Goal: Communication & Community: Answer question/provide support

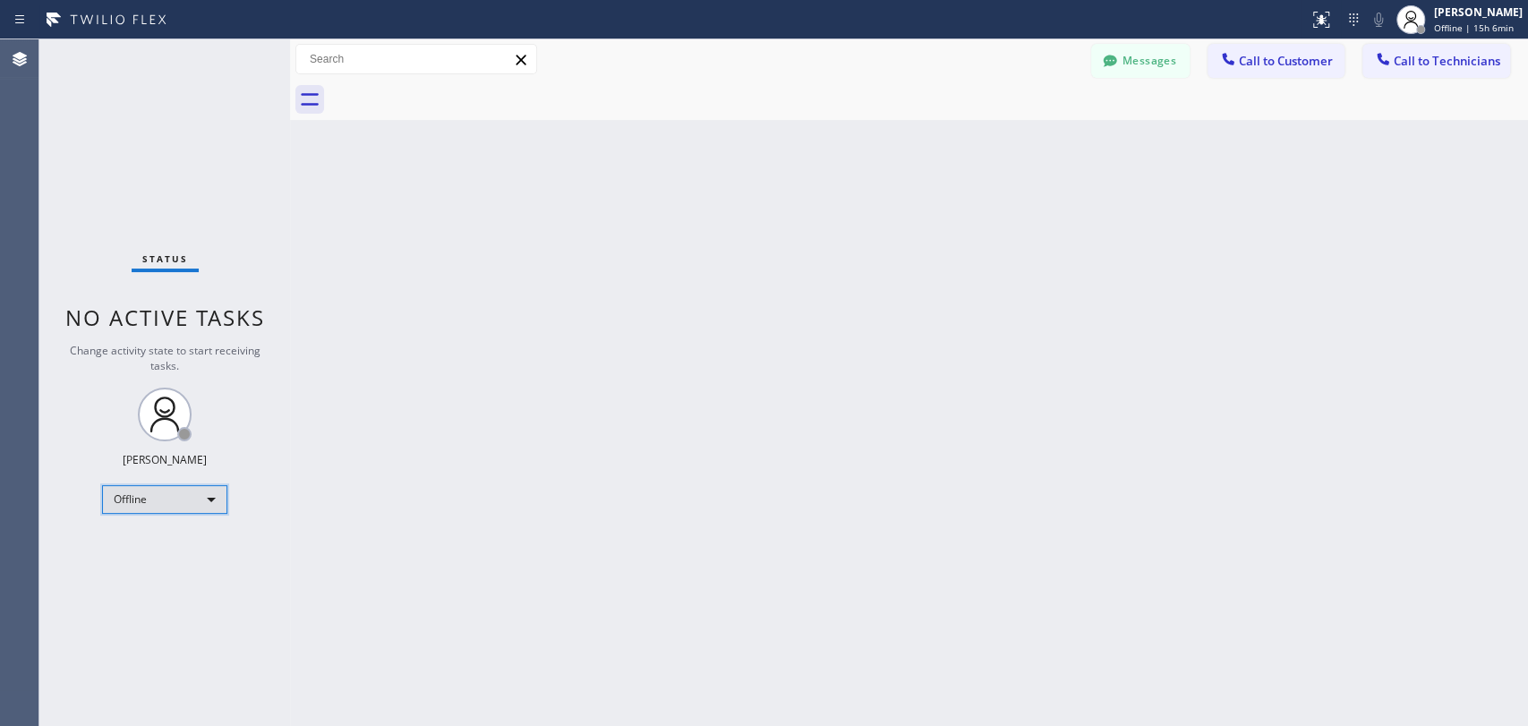
click at [190, 489] on div "Offline" at bounding box center [164, 499] width 125 height 29
click at [201, 543] on li "Available" at bounding box center [164, 544] width 122 height 21
click at [1450, 73] on button "Call to Technicians" at bounding box center [1437, 61] width 148 height 34
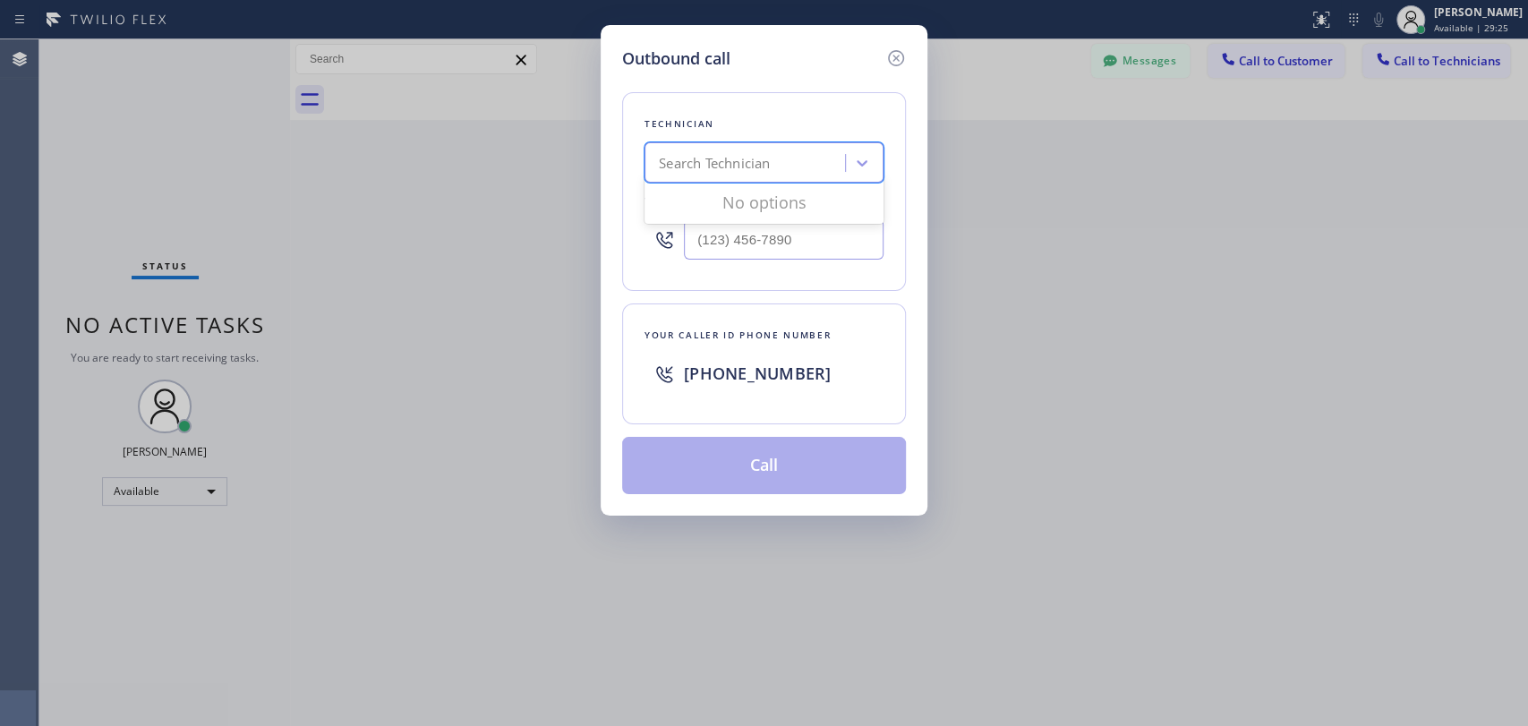
click at [714, 167] on div "Search Technician" at bounding box center [714, 163] width 111 height 21
type input "в"
drag, startPoint x: 713, startPoint y: 165, endPoint x: 690, endPoint y: 164, distance: 23.3
click at [713, 165] on div "Search Technician" at bounding box center [714, 163] width 111 height 21
type input "[PERSON_NAME]"
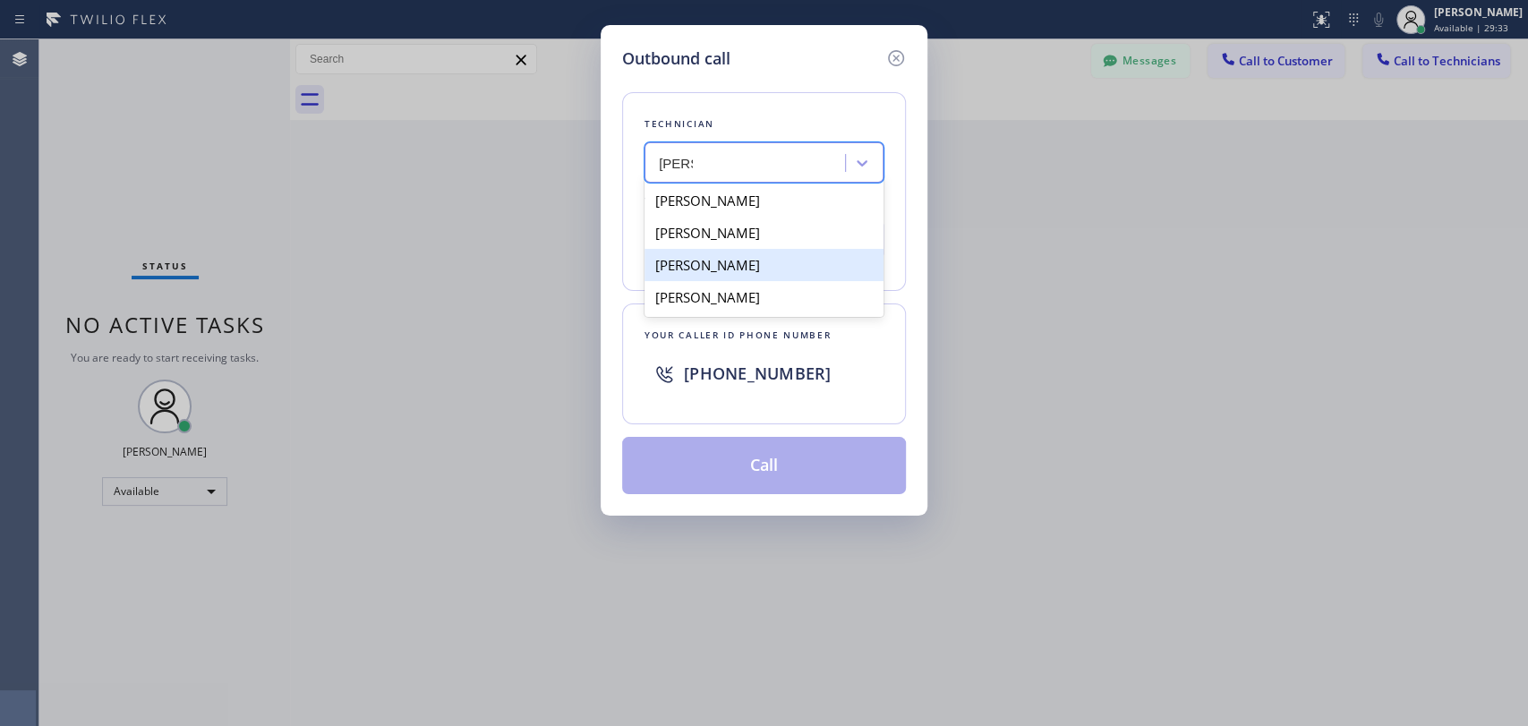
click at [779, 263] on div "[PERSON_NAME]" at bounding box center [764, 265] width 239 height 32
type input "[PHONE_NUMBER]"
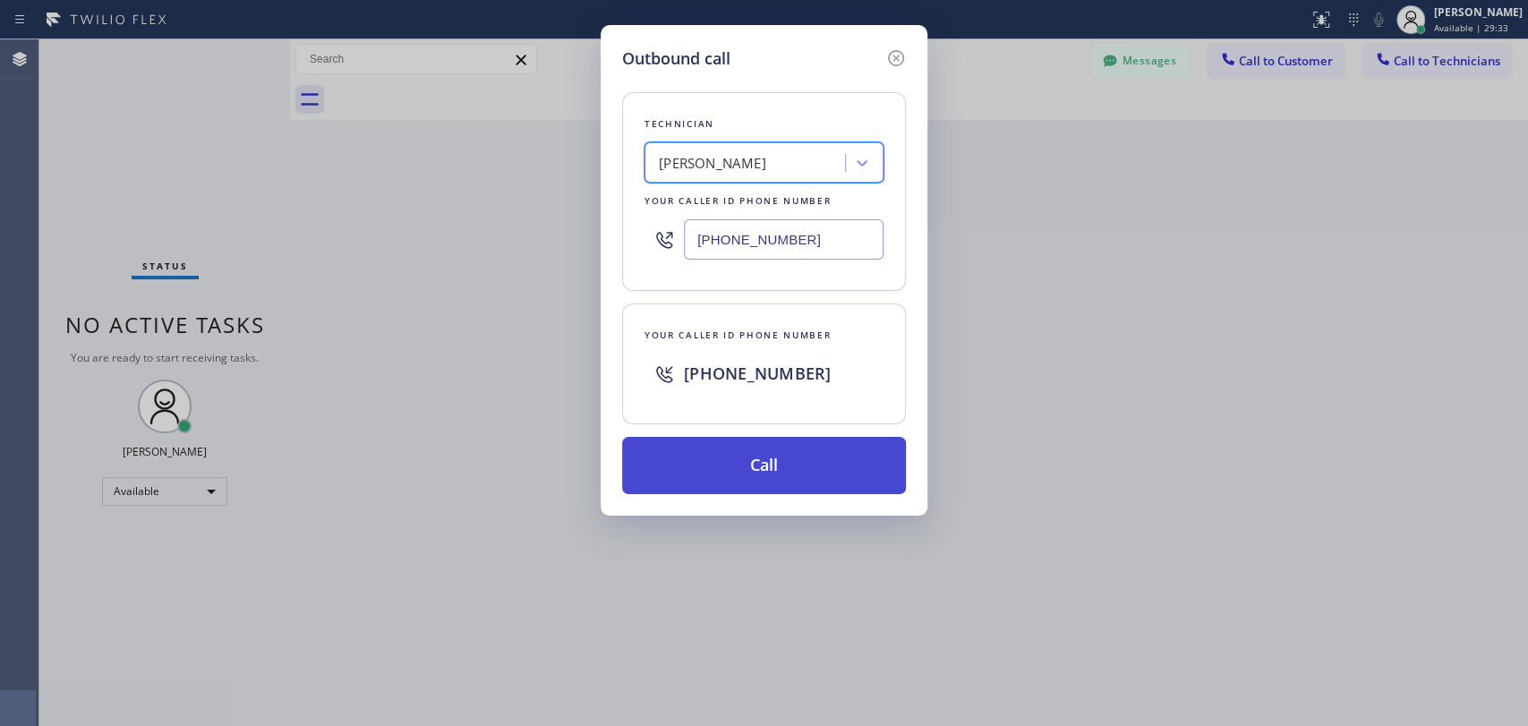
click at [782, 467] on button "Call" at bounding box center [764, 465] width 284 height 57
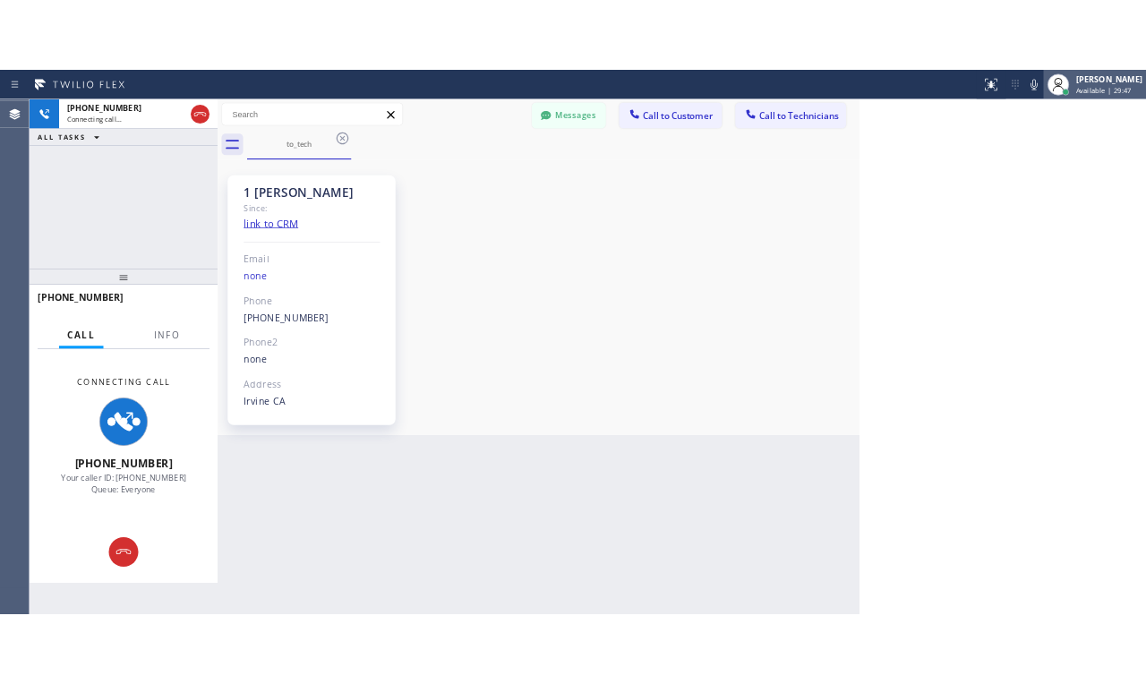
scroll to position [9605, 0]
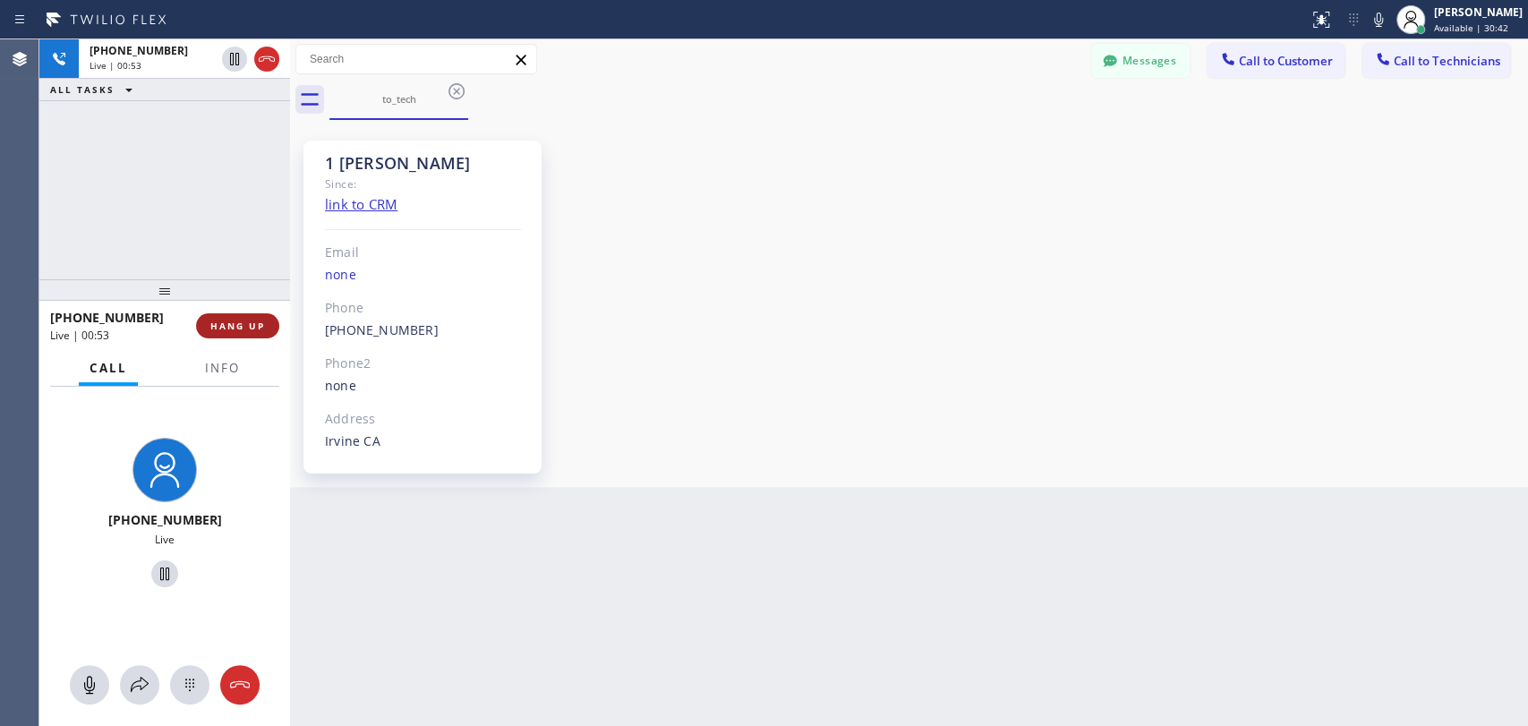
click at [249, 331] on span "HANG UP" at bounding box center [237, 326] width 55 height 13
click at [244, 324] on span "HANG UP" at bounding box center [237, 326] width 55 height 13
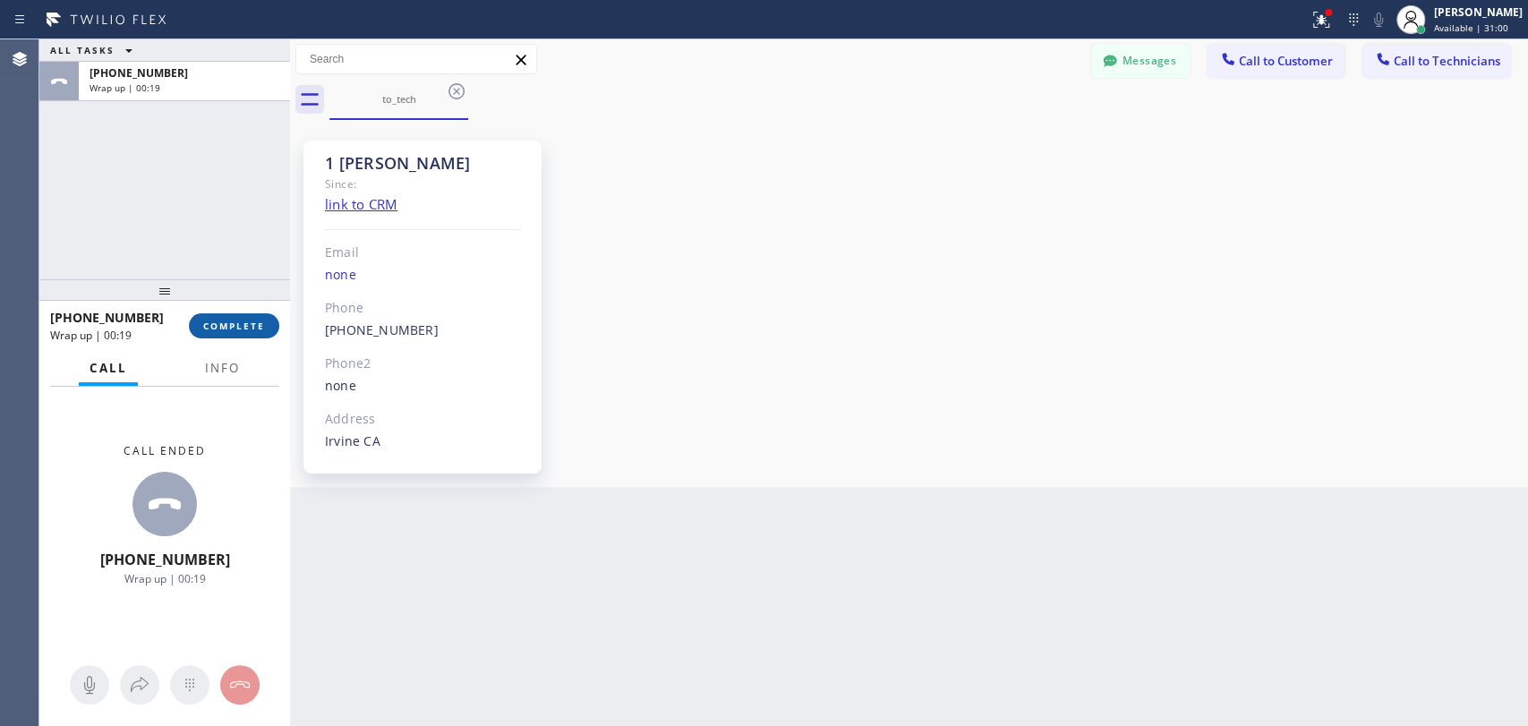
click at [240, 319] on button "COMPLETE" at bounding box center [234, 325] width 90 height 25
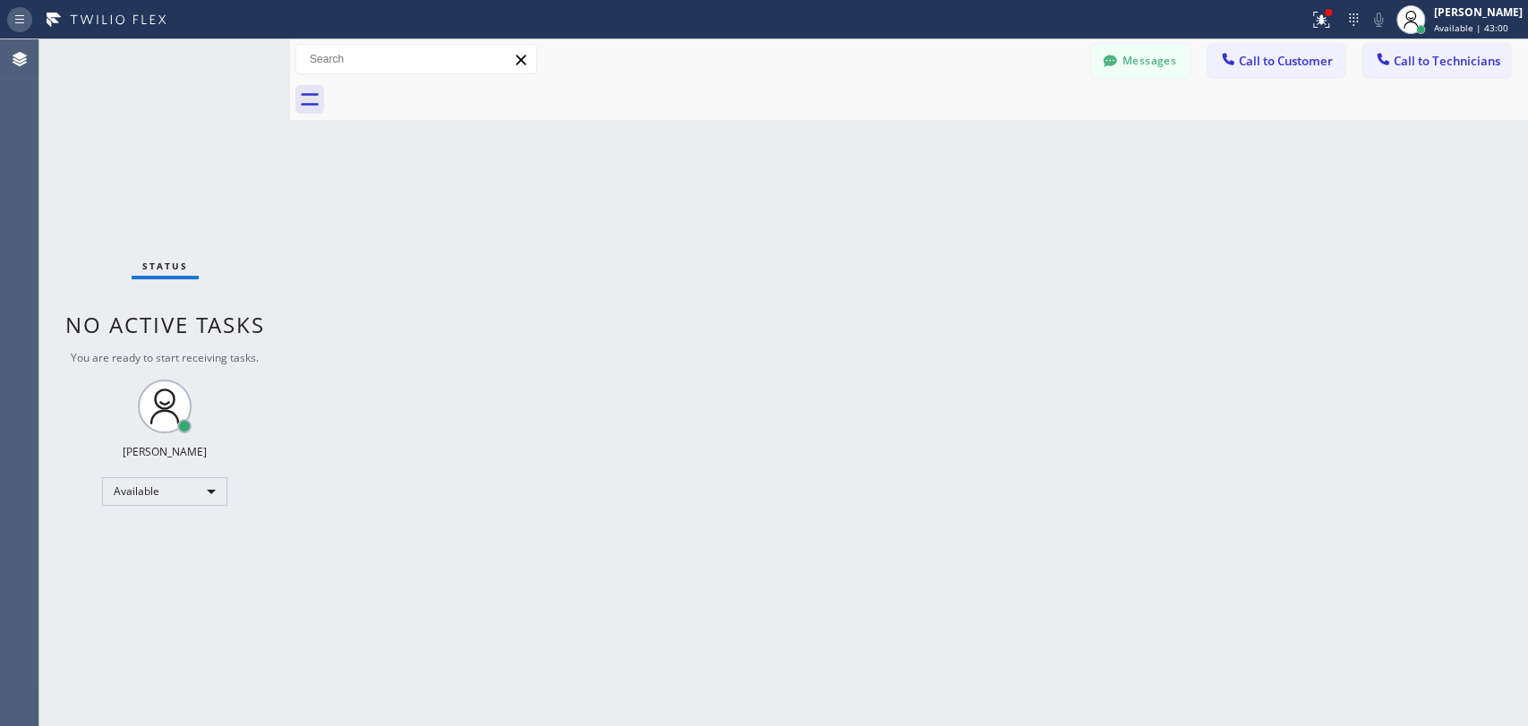
scroll to position [9605, 0]
